Goal: Transaction & Acquisition: Register for event/course

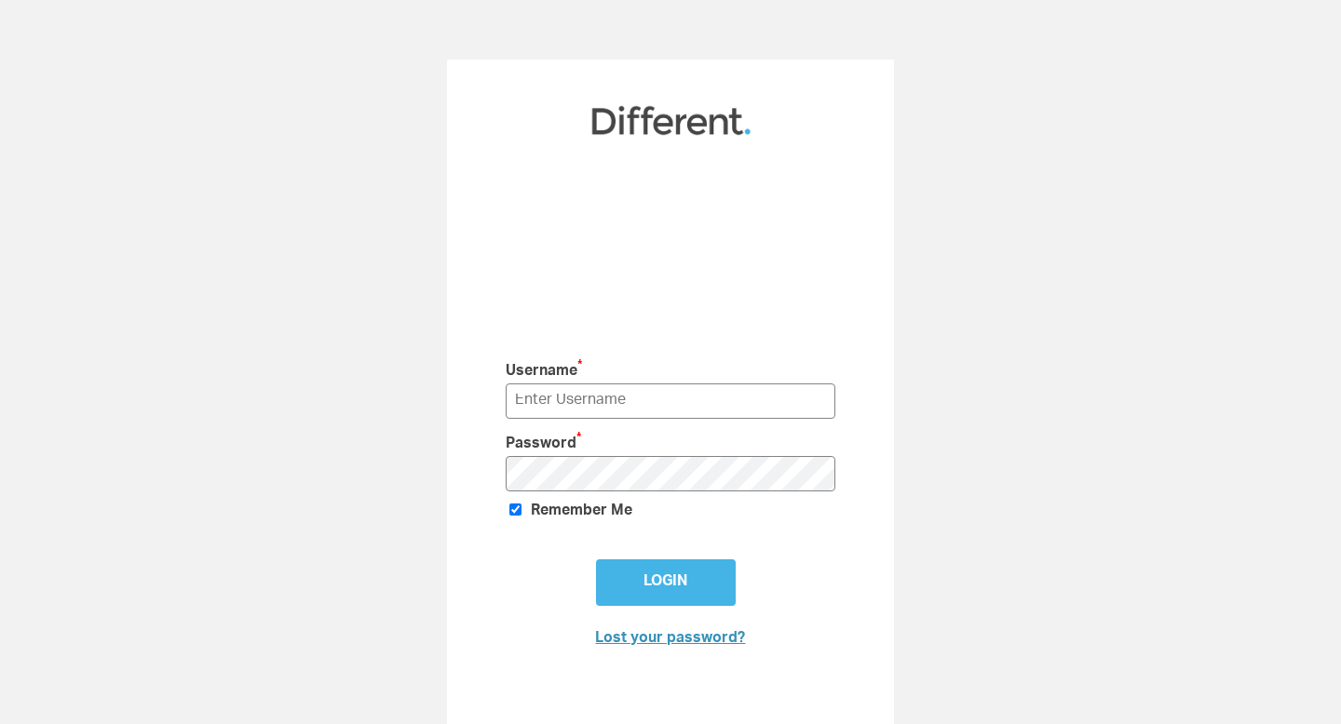
scroll to position [35, 0]
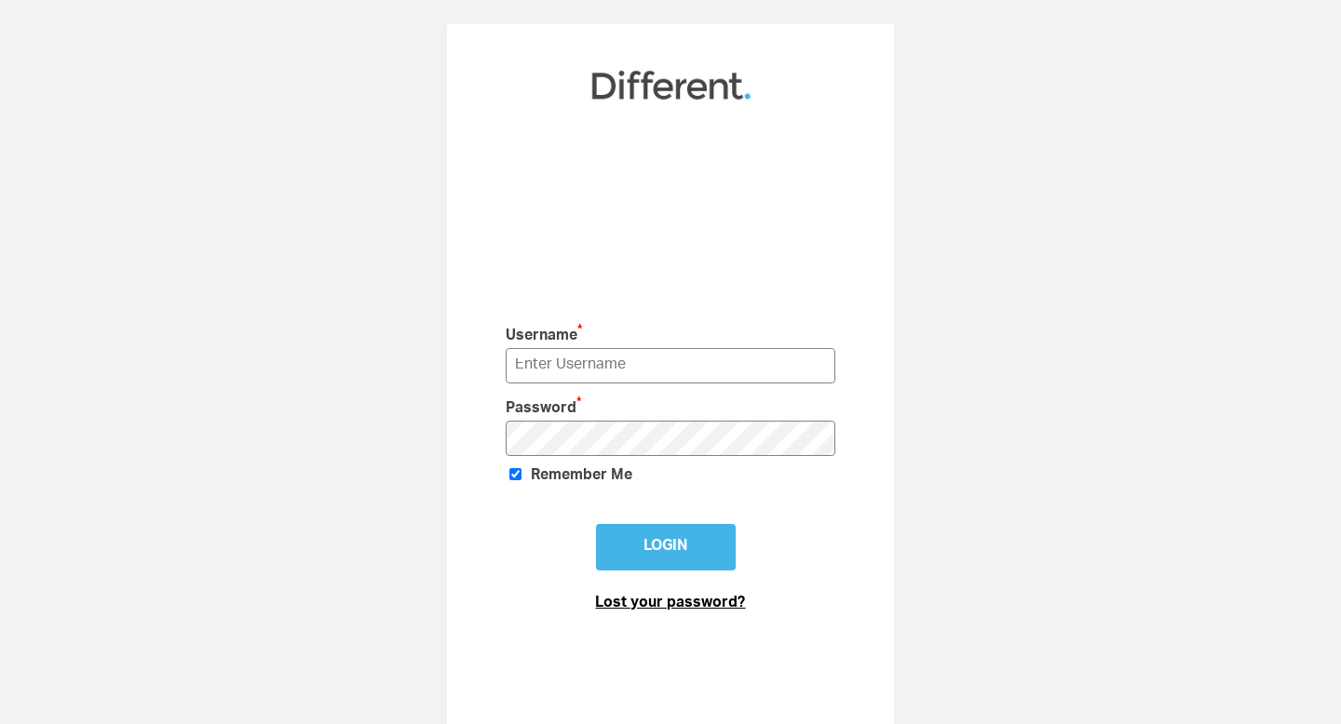
click at [656, 602] on link "Lost your password?" at bounding box center [670, 604] width 150 height 15
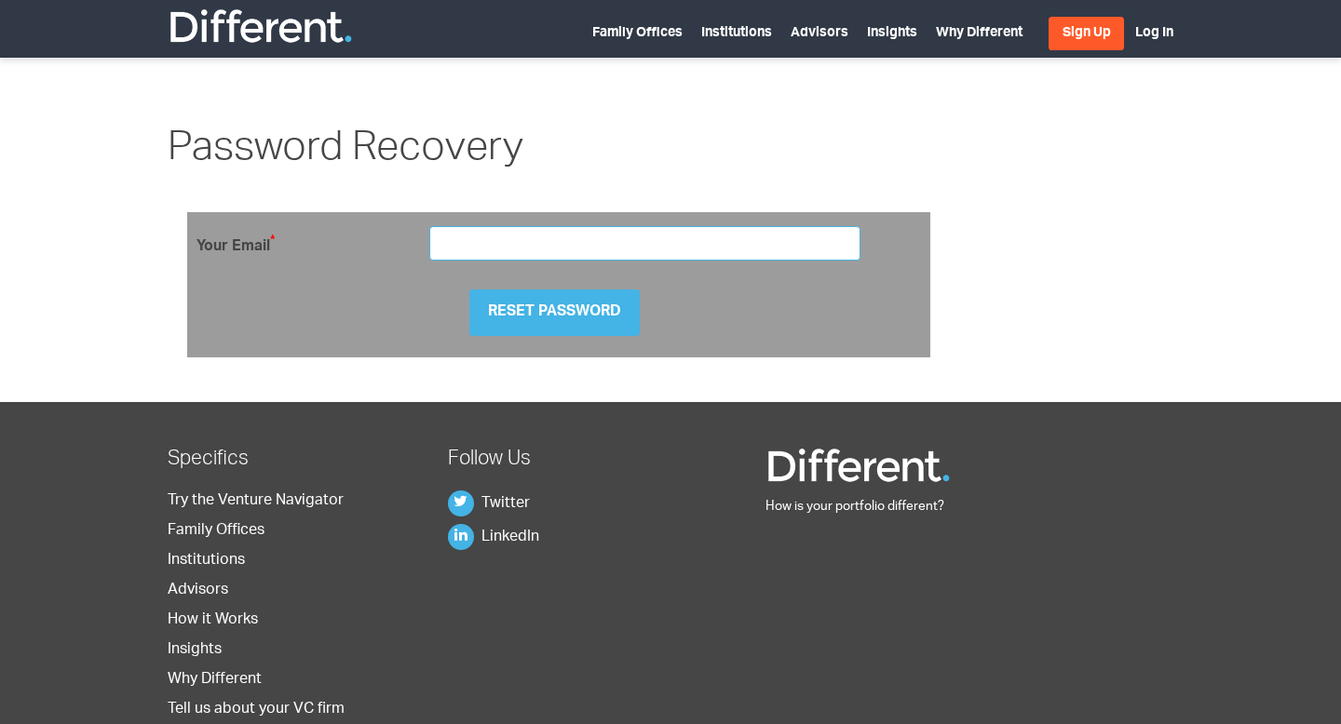
click at [575, 259] on input "email" at bounding box center [644, 243] width 431 height 34
type input "shlepnevjob@icloud.com"
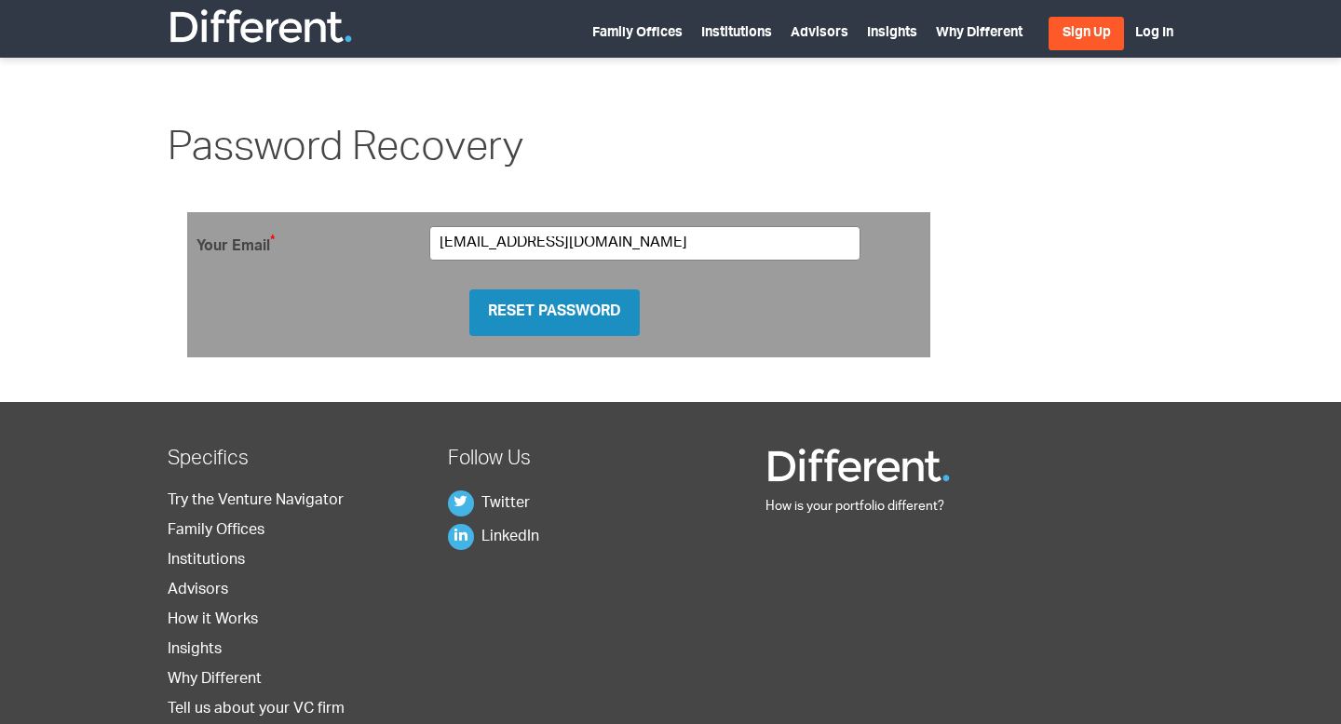
click at [600, 310] on input "Reset Password" at bounding box center [554, 313] width 170 height 47
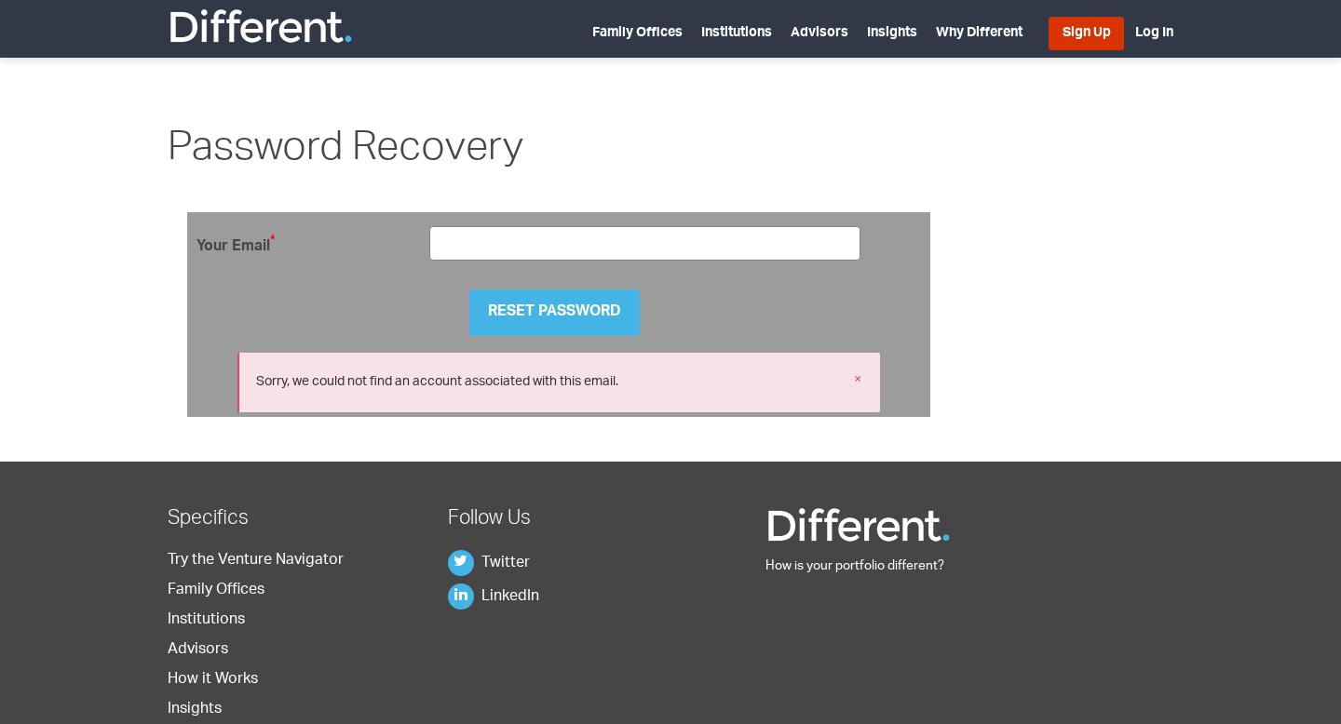
click at [1078, 36] on link "Sign Up" at bounding box center [1085, 34] width 75 height 34
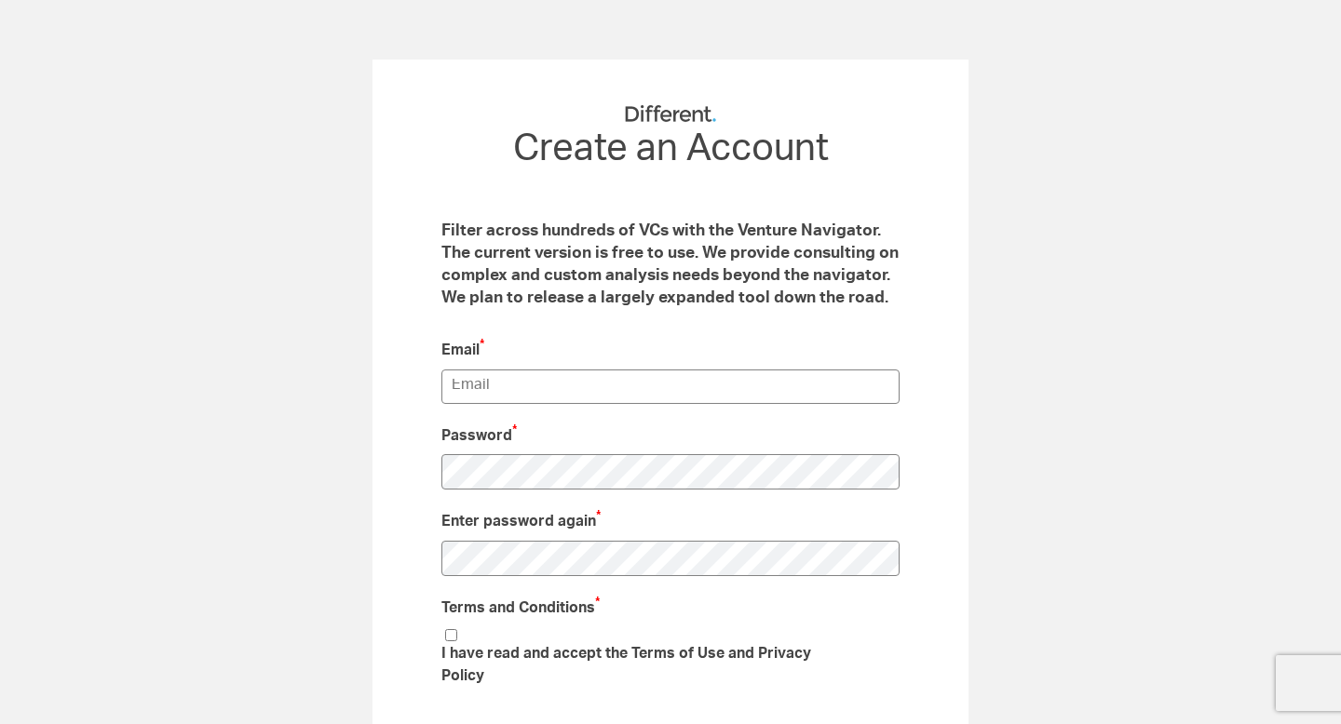
click at [637, 364] on div "Email *" at bounding box center [670, 373] width 458 height 86
click at [637, 370] on input "email" at bounding box center [670, 387] width 458 height 34
type input "[EMAIL_ADDRESS][DOMAIN_NAME]"
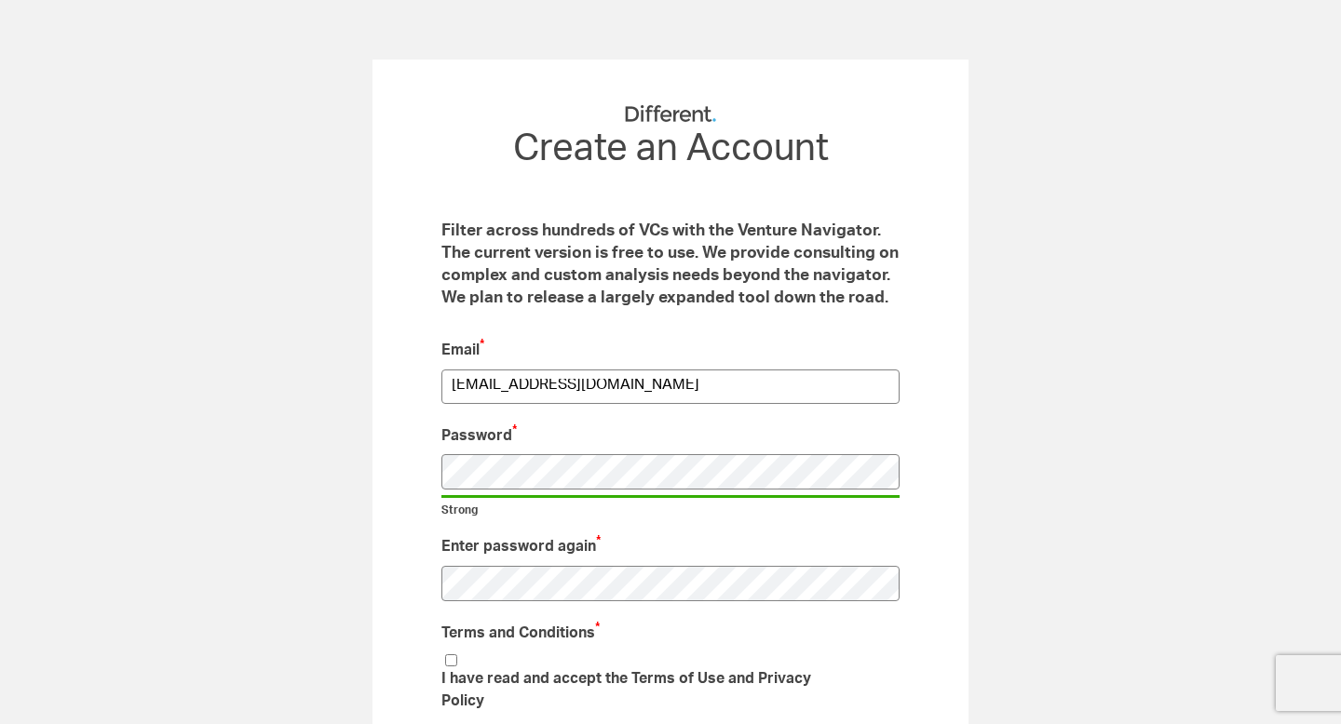
click at [457, 657] on li "I have read and accept the Terms of Use and Privacy Policy" at bounding box center [647, 686] width 412 height 68
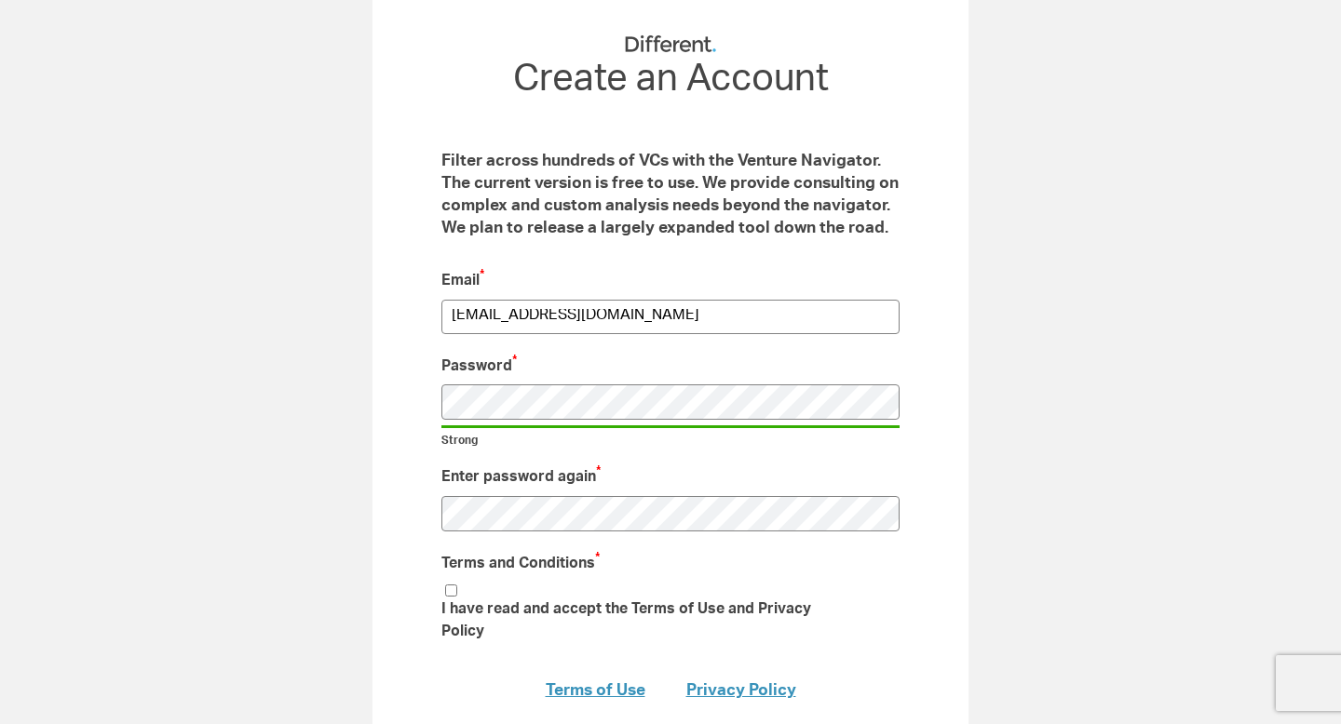
scroll to position [71, 0]
click at [449, 584] on input "I have read and accept the Terms of Use and Privacy Policy" at bounding box center [451, 590] width 12 height 12
checkbox input "true"
type input "Submit"
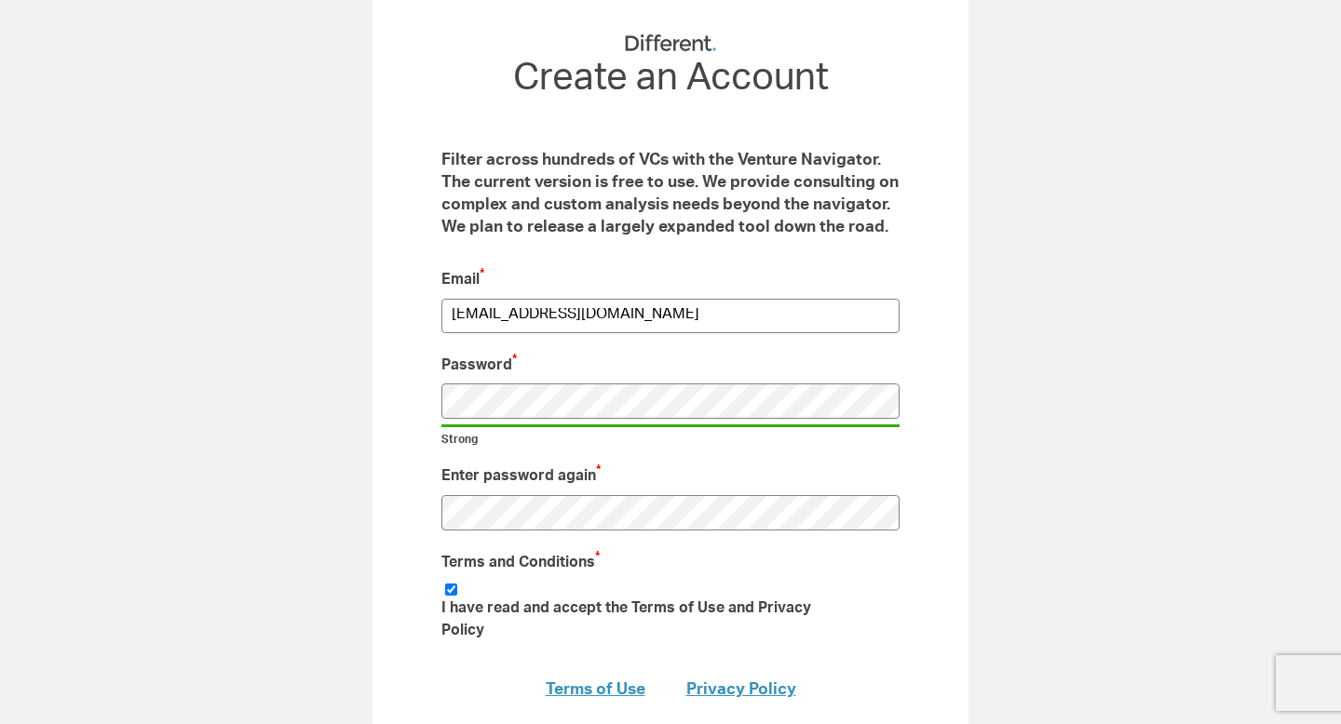
scroll to position [0, 0]
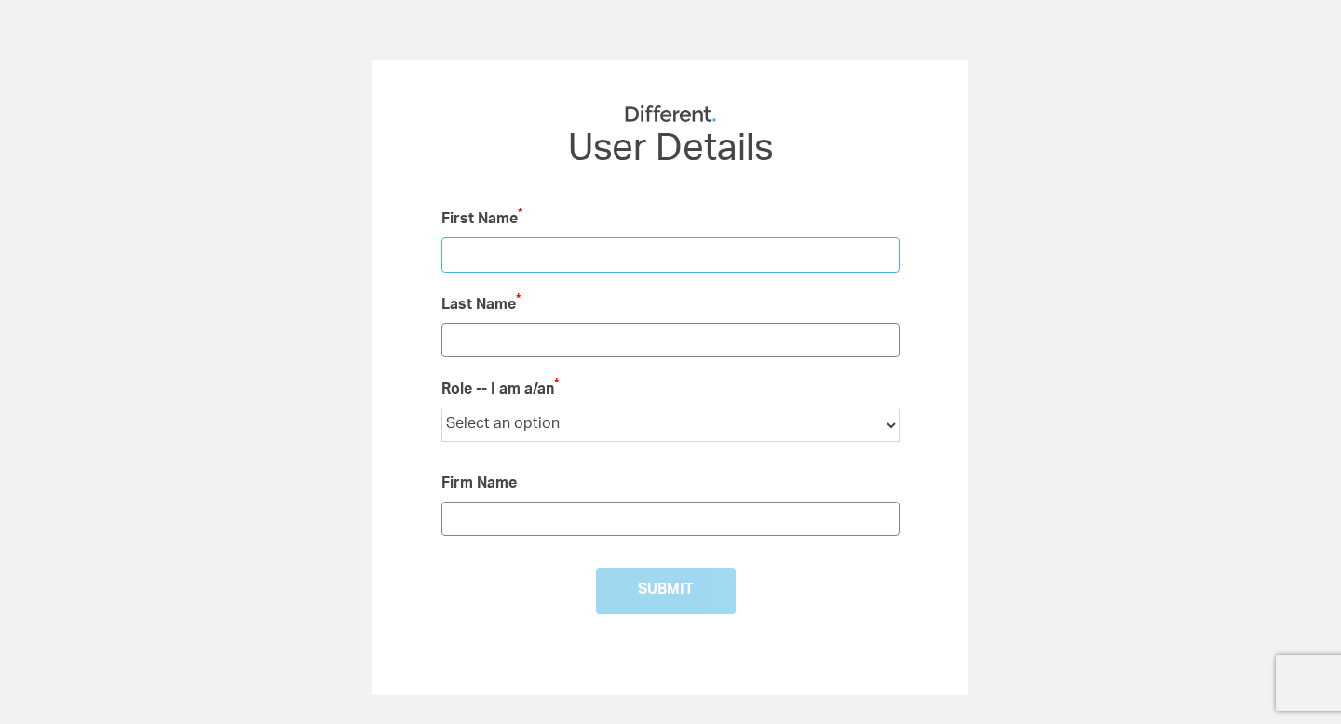
click at [531, 253] on input "text" at bounding box center [670, 254] width 458 height 34
type input "Kirill"
type input "Shlepnev"
click at [553, 442] on div "Role -- I am a/an * Select an option Institutional LP Individual Investor Famil…" at bounding box center [670, 419] width 458 height 99
click at [555, 434] on select "Select an option Institutional LP Individual Investor Family Office Financial A…" at bounding box center [670, 426] width 458 height 34
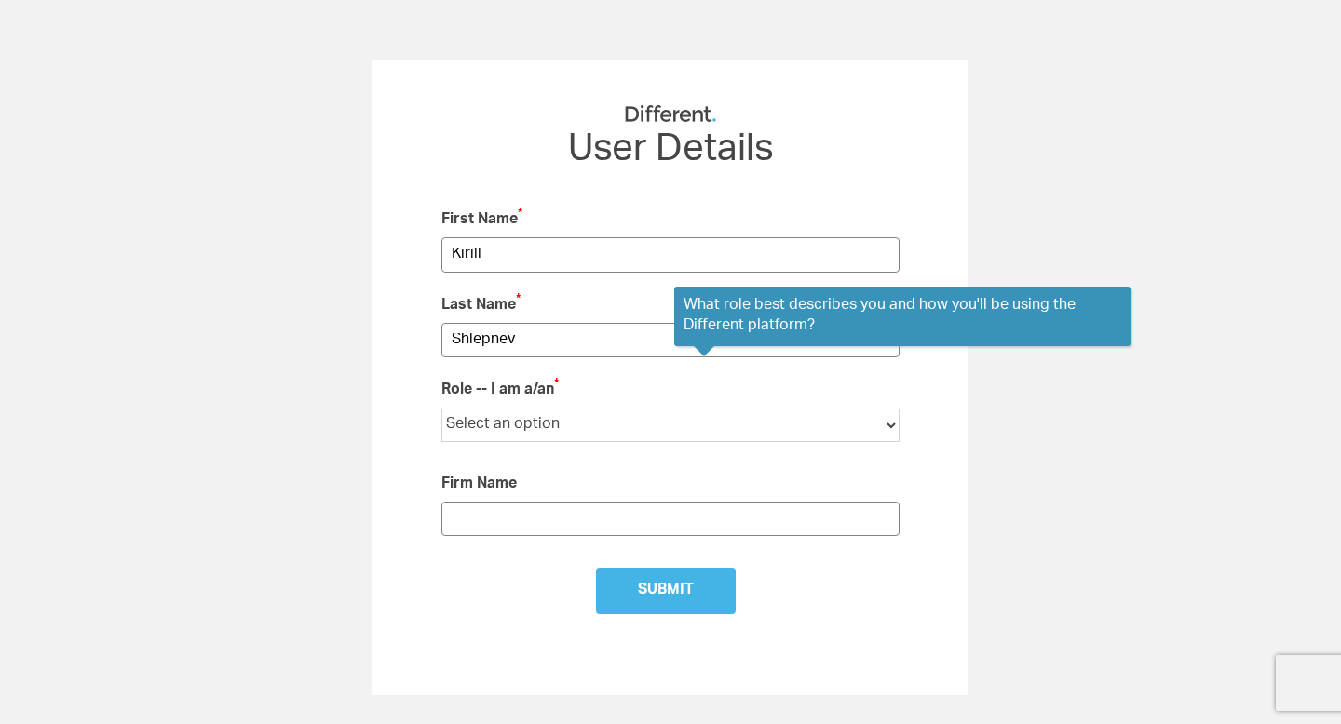
select select "Other"
click at [441, 409] on select "Select an option Institutional LP Individual Investor Family Office Financial A…" at bounding box center [670, 426] width 458 height 34
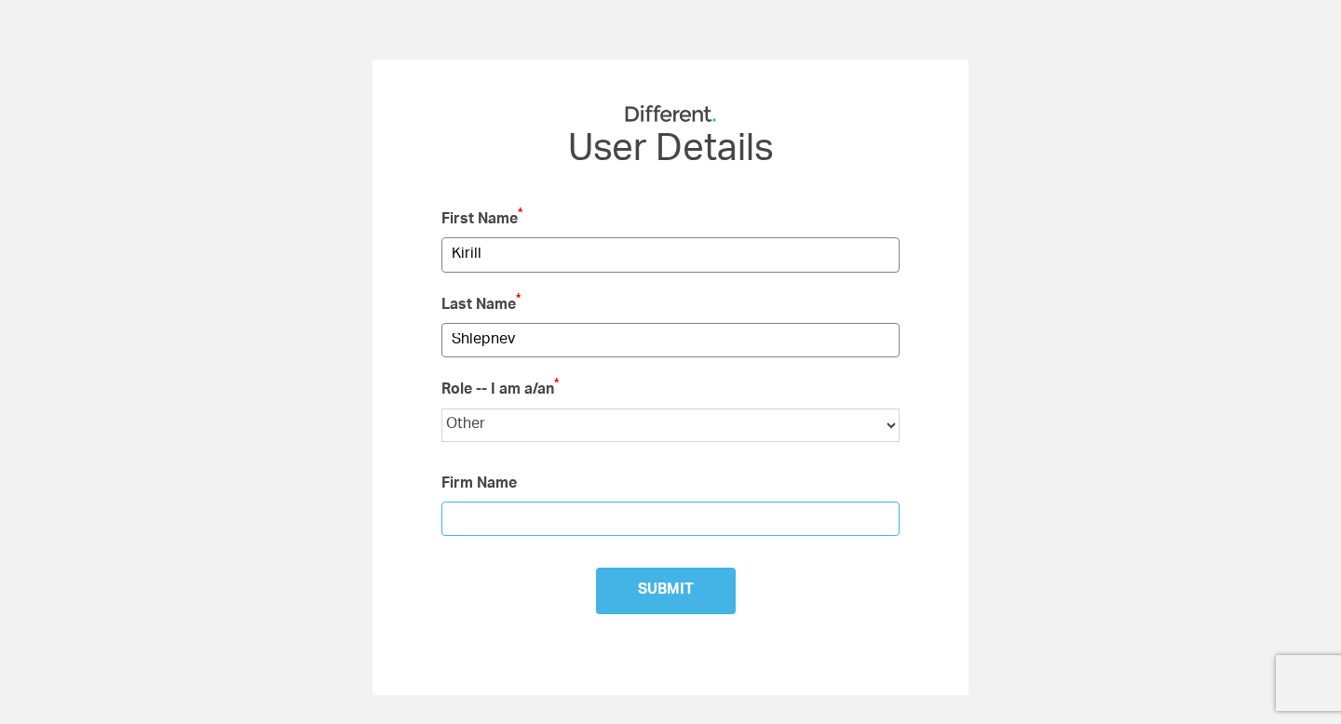
click at [494, 511] on input "text" at bounding box center [670, 519] width 458 height 34
click at [647, 572] on input "Submit" at bounding box center [666, 591] width 140 height 47
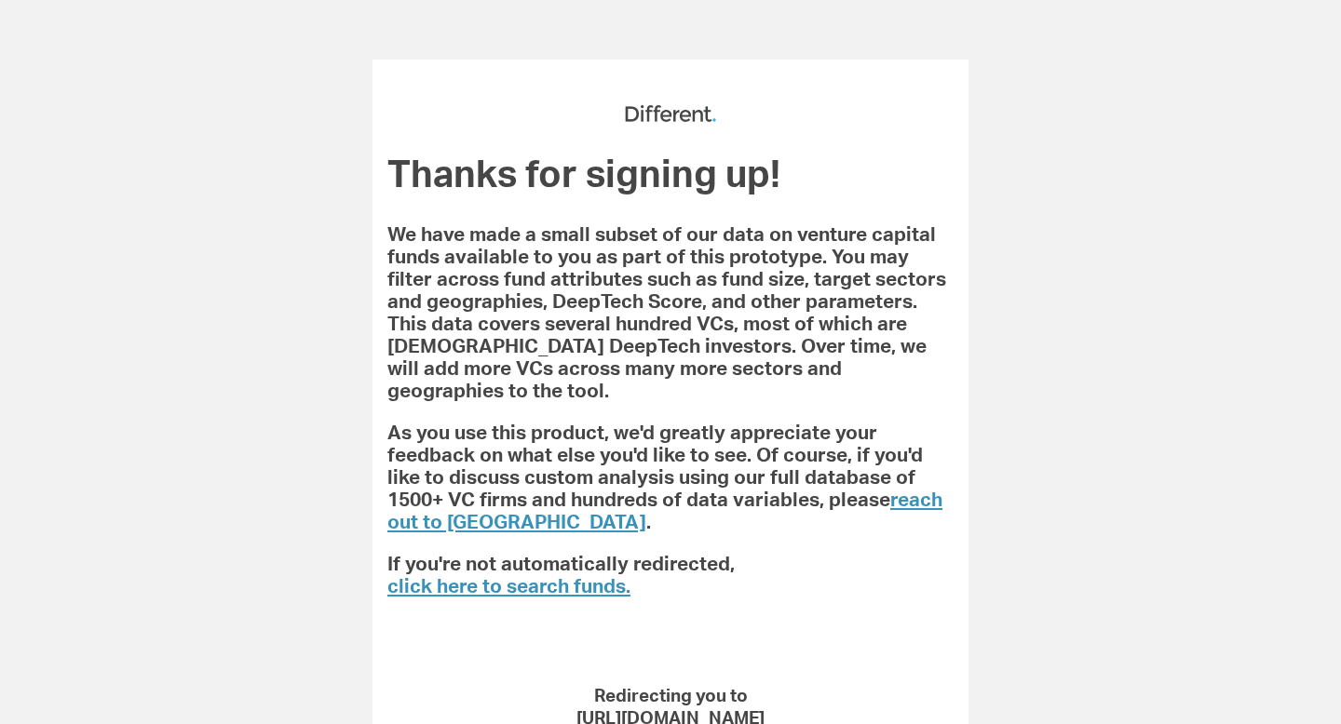
scroll to position [48, 0]
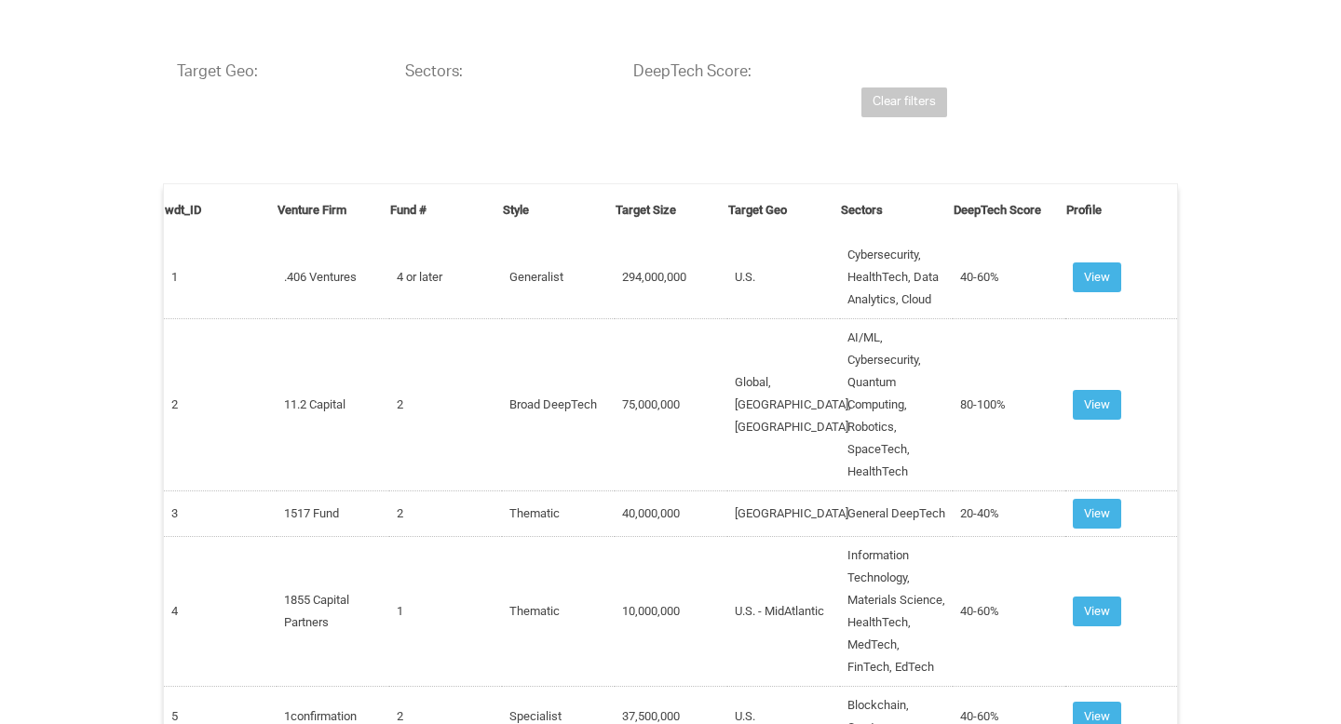
scroll to position [481, 0]
select select "25"
select select
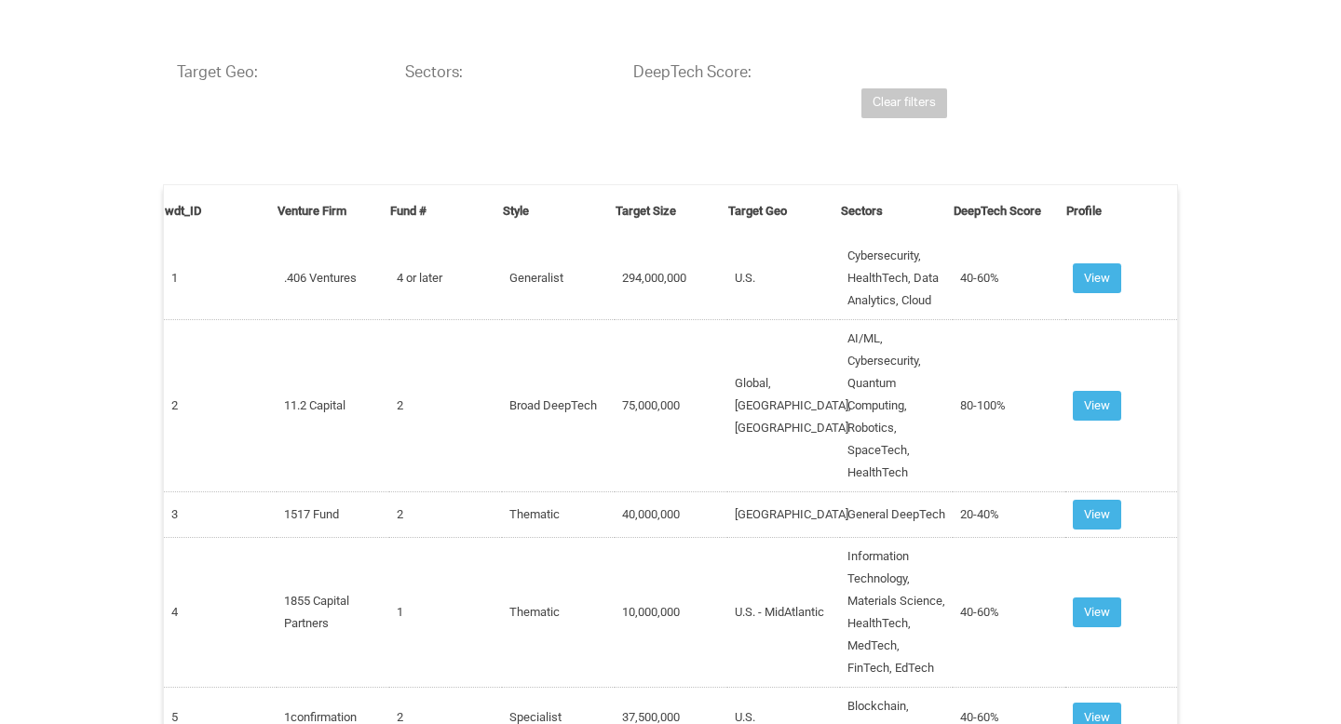
select select
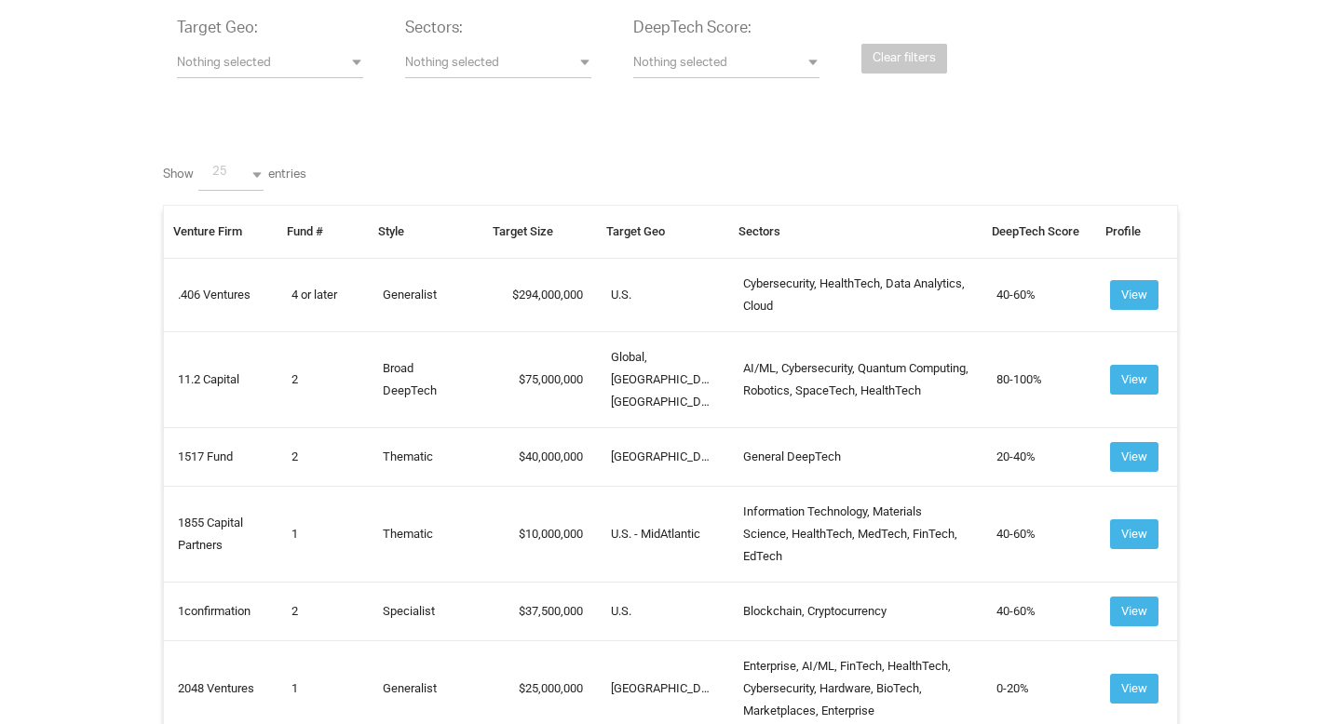
scroll to position [546, 0]
